Goal: Transaction & Acquisition: Book appointment/travel/reservation

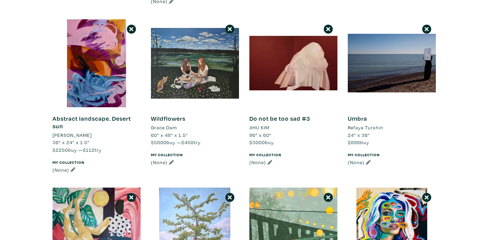
scroll to position [633, 0]
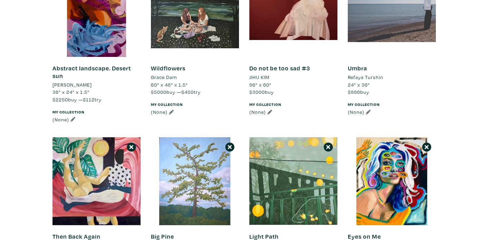
click at [369, 30] on div at bounding box center [392, 13] width 88 height 88
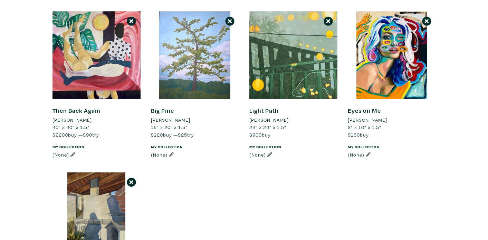
scroll to position [757, 0]
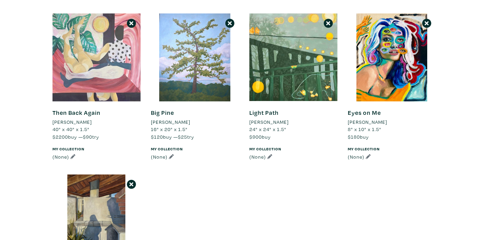
click at [131, 78] on div at bounding box center [97, 57] width 88 height 88
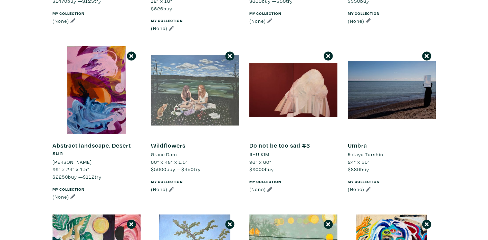
scroll to position [556, 0]
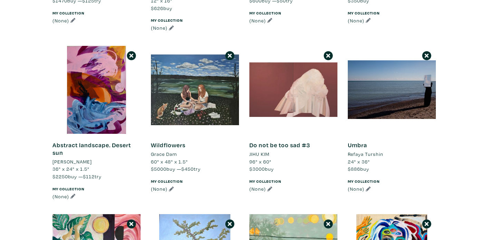
click at [270, 83] on div at bounding box center [293, 90] width 88 height 88
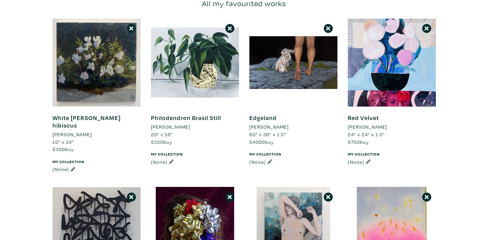
scroll to position [86, 0]
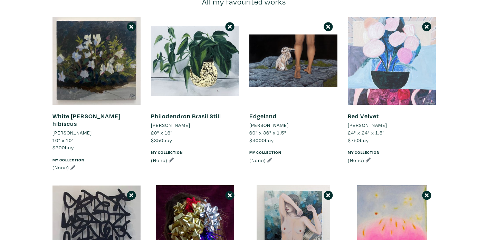
click at [377, 73] on div at bounding box center [392, 61] width 88 height 88
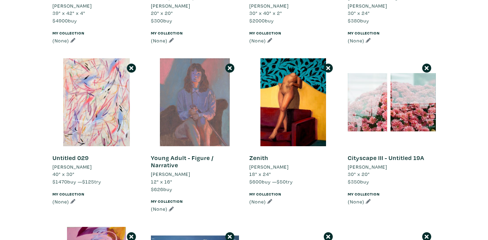
scroll to position [380, 0]
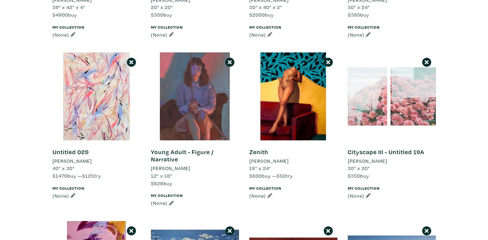
click at [408, 87] on div at bounding box center [392, 97] width 88 height 88
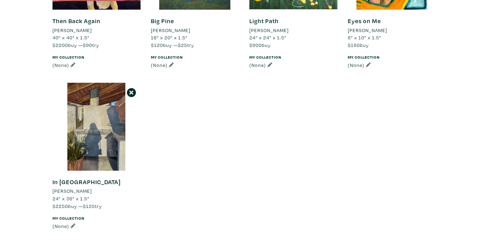
scroll to position [884, 0]
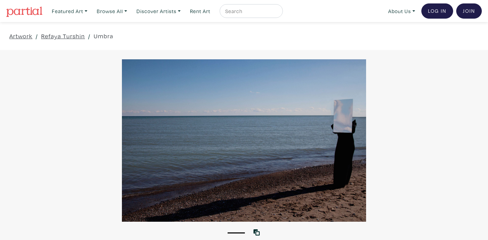
click at [297, 121] on div at bounding box center [244, 140] width 488 height 163
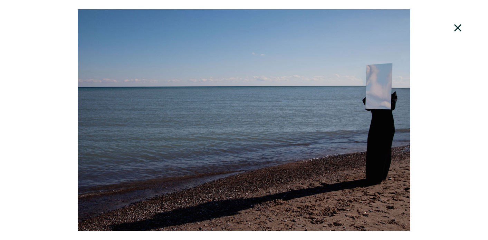
click at [455, 23] on icon at bounding box center [457, 28] width 23 height 19
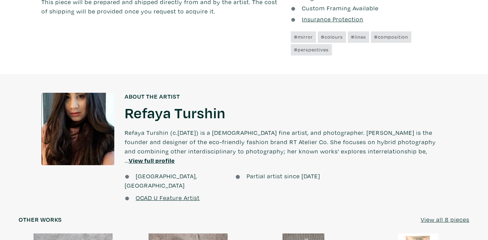
scroll to position [478, 0]
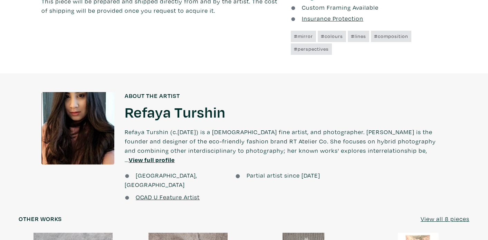
click at [175, 156] on u "View full profile" at bounding box center [152, 160] width 46 height 8
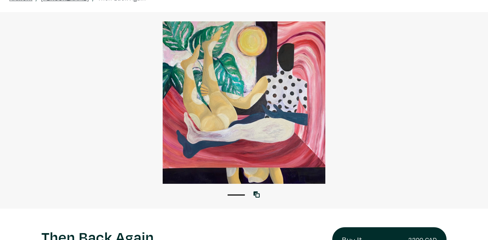
scroll to position [26, 0]
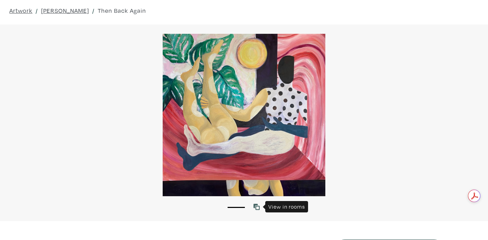
click at [255, 208] on icon at bounding box center [257, 207] width 6 height 6
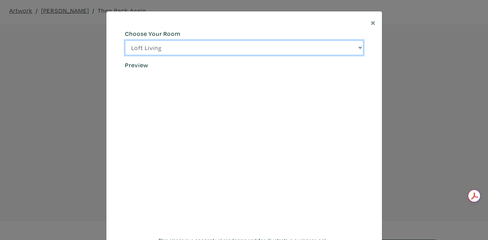
click at [283, 49] on select "Loft Living Bright Bedroom City Office Gallery Space Modern Lounge" at bounding box center [244, 47] width 238 height 15
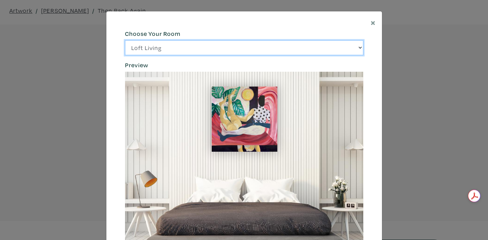
click at [281, 51] on select "Loft Living Bright Bedroom City Office Gallery Space Modern Lounge" at bounding box center [244, 47] width 238 height 15
select select "/thumb/phpThumb.php?src=https%3A%2F%2Flabs.partial.gallery%2Fprojects%2Frenderi…"
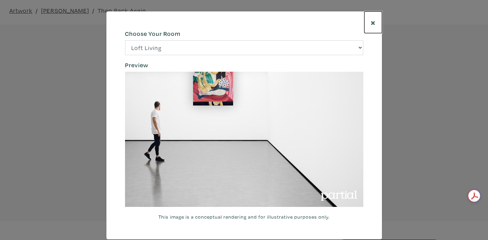
click at [371, 27] on span "×" at bounding box center [373, 22] width 5 height 12
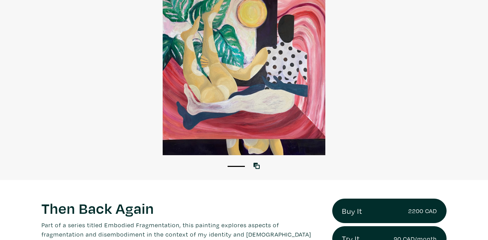
scroll to position [87, 0]
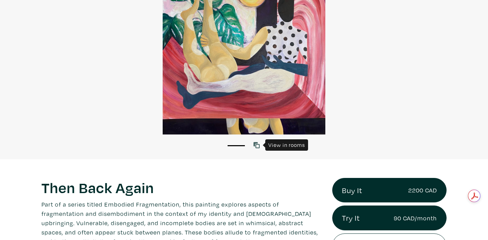
click at [260, 146] on link at bounding box center [258, 145] width 9 height 9
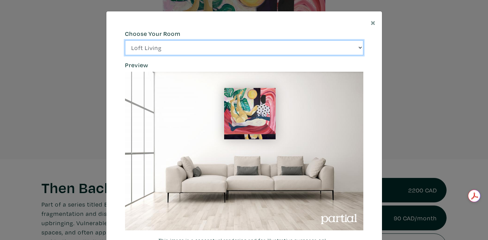
click at [335, 49] on select "Loft Living Bright Bedroom City Office Gallery Space Modern Lounge" at bounding box center [244, 47] width 238 height 15
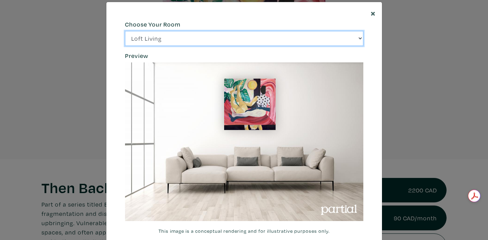
scroll to position [8, 0]
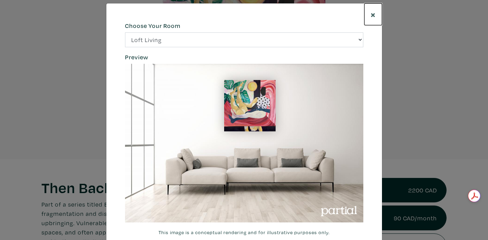
click at [372, 15] on span "×" at bounding box center [373, 14] width 5 height 12
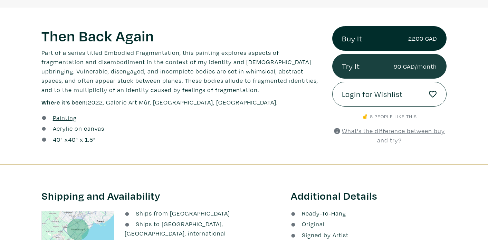
scroll to position [241, 0]
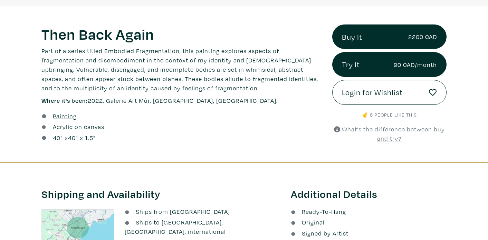
click at [360, 132] on u "What's the difference between buy and try?" at bounding box center [393, 133] width 103 height 17
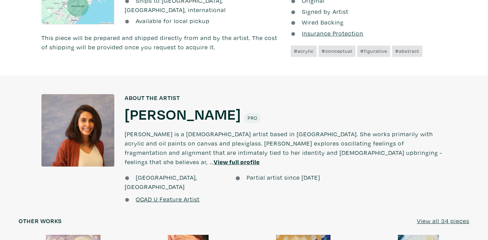
scroll to position [465, 0]
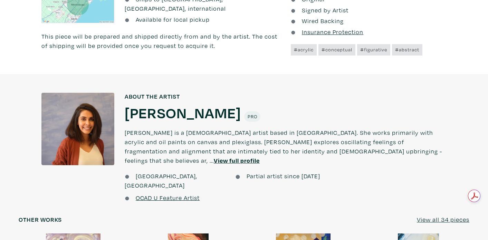
click at [260, 157] on u "View full profile" at bounding box center [237, 161] width 46 height 8
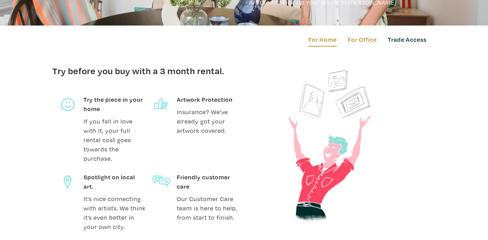
scroll to position [57, 0]
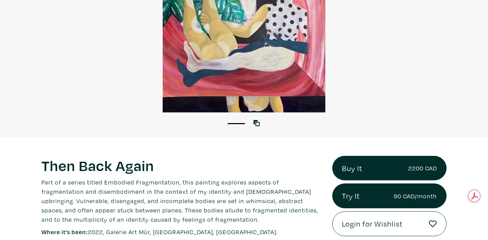
scroll to position [124, 0]
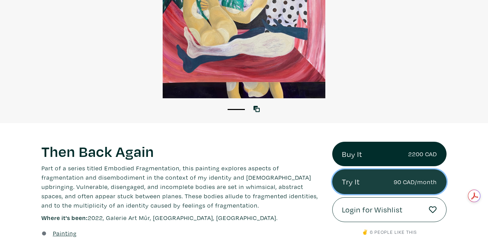
click at [364, 186] on link "Try It 90 CAD/month" at bounding box center [389, 182] width 114 height 25
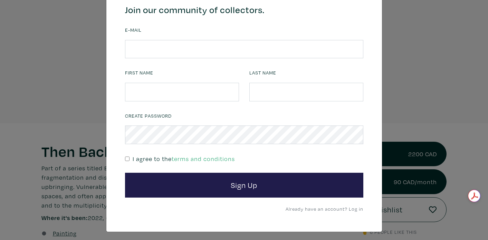
scroll to position [28, 0]
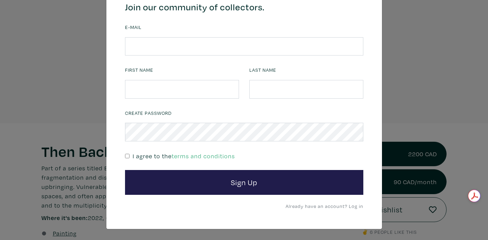
click at [320, 206] on link "Already have an account? Log in" at bounding box center [325, 206] width 78 height 7
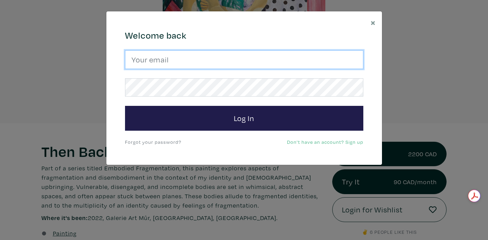
click at [316, 55] on input "email" at bounding box center [244, 59] width 238 height 19
type input "elise.lemle@gmail.com"
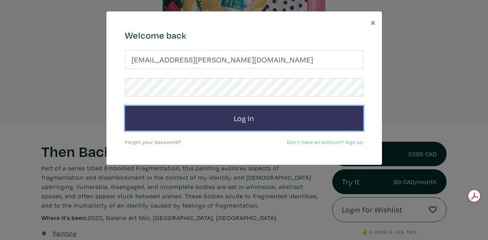
click at [239, 124] on button "Log In" at bounding box center [244, 118] width 238 height 25
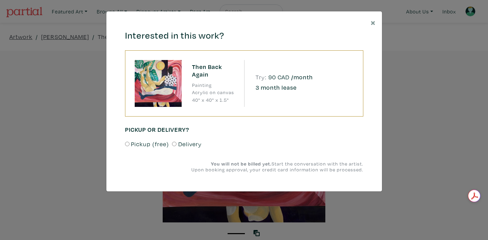
click at [172, 145] on input "Delivery" at bounding box center [174, 144] width 4 height 4
radio input "true"
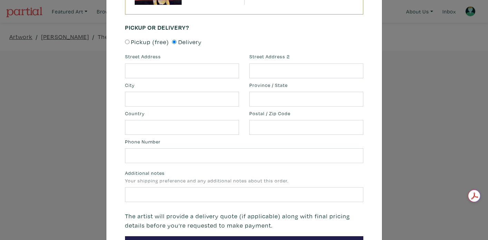
scroll to position [77, 0]
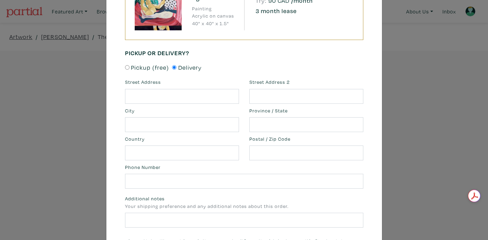
click at [141, 66] on span "Pickup (free)" at bounding box center [150, 67] width 38 height 9
click at [130, 66] on input "Pickup (free)" at bounding box center [127, 67] width 4 height 4
radio input "true"
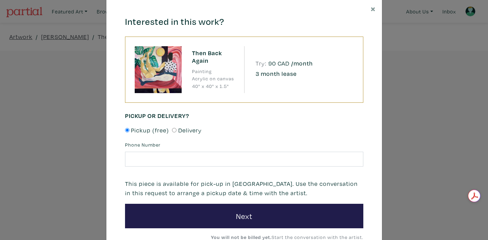
scroll to position [0, 0]
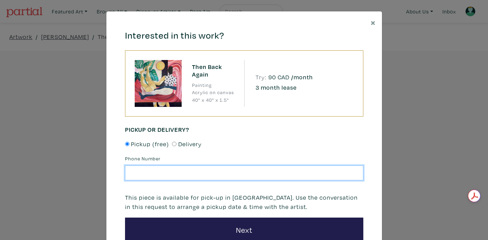
click at [251, 174] on input "text" at bounding box center [244, 173] width 238 height 15
type input "(202) 997–1017"
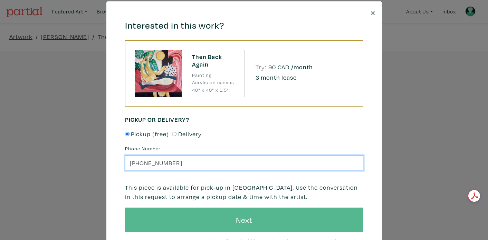
scroll to position [12, 0]
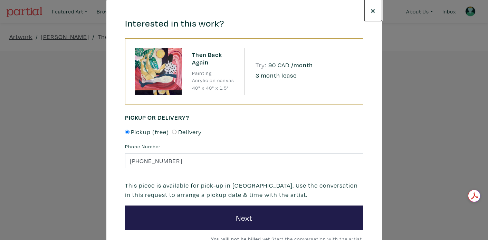
click at [374, 11] on span "×" at bounding box center [373, 10] width 5 height 12
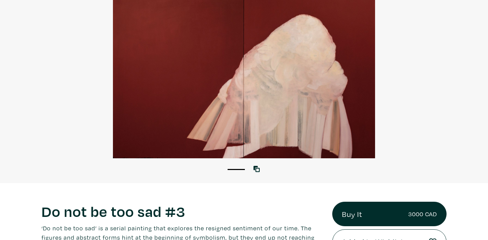
scroll to position [74, 0]
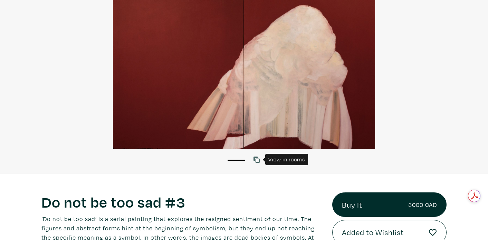
click at [257, 162] on icon at bounding box center [257, 160] width 6 height 6
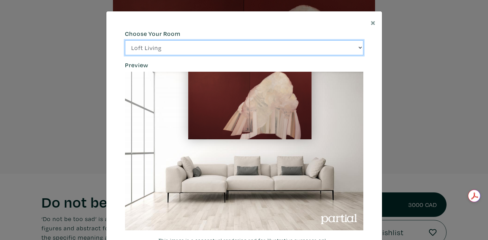
click at [286, 47] on select "Loft Living Bright Bedroom City Office Gallery Space Modern Lounge" at bounding box center [244, 47] width 238 height 15
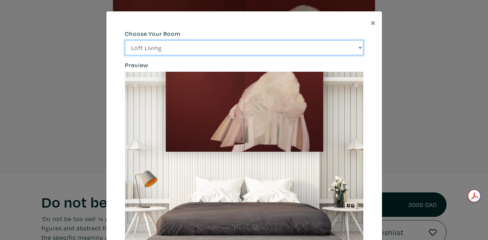
click at [281, 49] on select "Loft Living Bright Bedroom City Office Gallery Space Modern Lounge" at bounding box center [244, 47] width 238 height 15
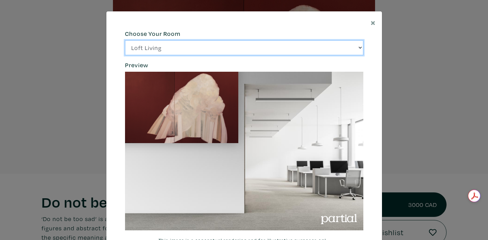
click at [277, 48] on select "Loft Living Bright Bedroom City Office Gallery Space Modern Lounge" at bounding box center [244, 47] width 238 height 15
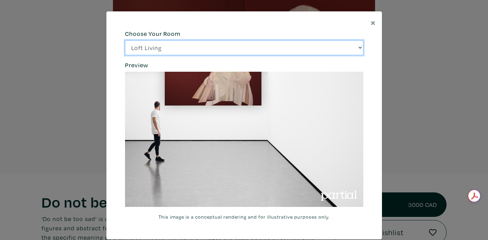
click at [272, 53] on select "Loft Living Bright Bedroom City Office Gallery Space Modern Lounge" at bounding box center [244, 47] width 238 height 15
select select "/thumb/phpThumb.php?src=https%3A%2F%2Flabs.partial.gallery%2Fprojects%2Frenderi…"
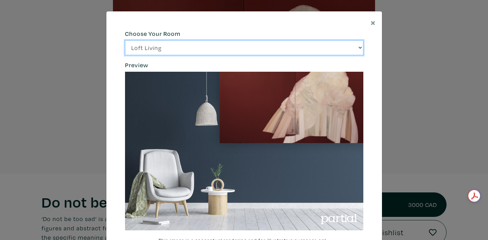
scroll to position [1, 0]
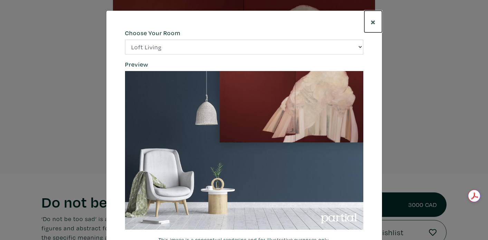
click at [372, 23] on span "×" at bounding box center [373, 22] width 5 height 12
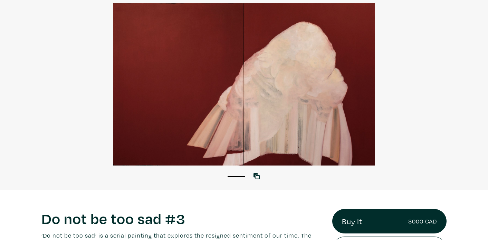
scroll to position [43, 0]
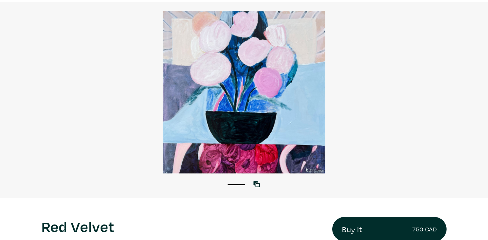
scroll to position [47, 0]
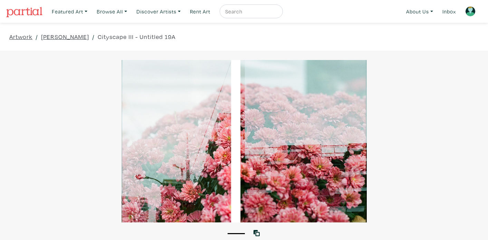
scroll to position [37, 0]
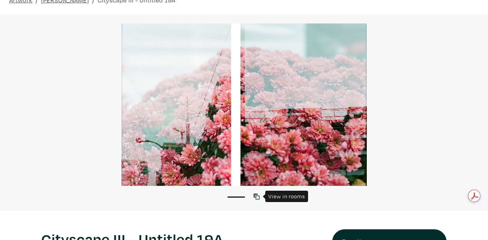
click at [259, 199] on icon at bounding box center [257, 197] width 6 height 6
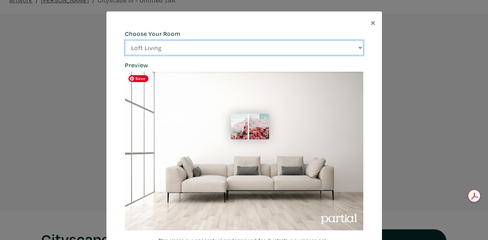
click at [292, 49] on select "Loft Living Bright Bedroom City Office Gallery Space Modern Lounge" at bounding box center [244, 47] width 238 height 15
select select "/thumb/phpThumb.php?src=https%3A%2F%[DOMAIN_NAME]%2Fprojects%2Frendering%2Fimag…"
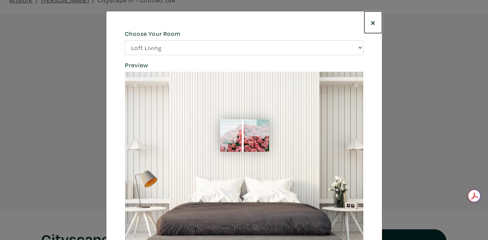
click at [375, 22] on span "×" at bounding box center [373, 22] width 5 height 12
